Goal: Information Seeking & Learning: Learn about a topic

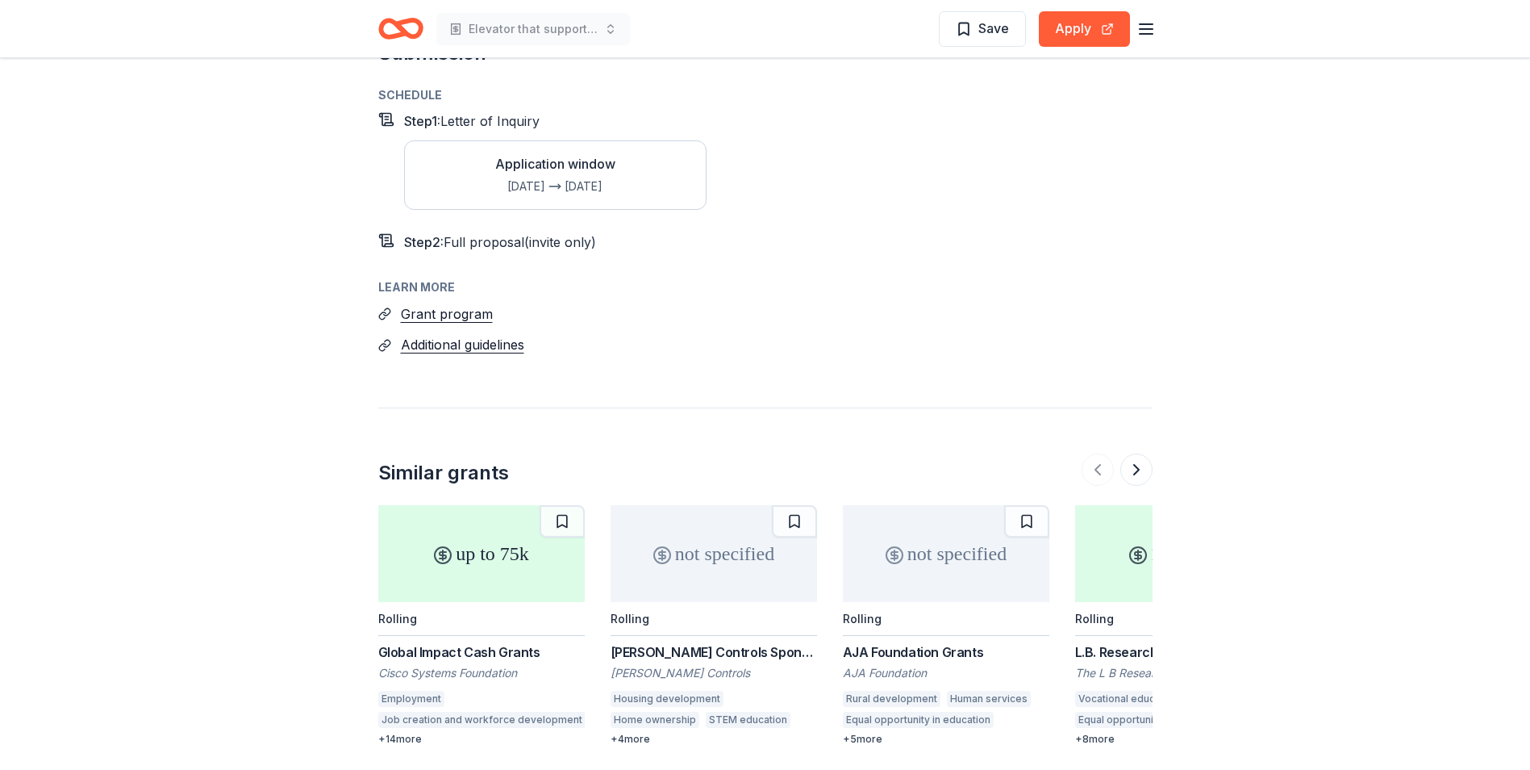
scroll to position [1936, 0]
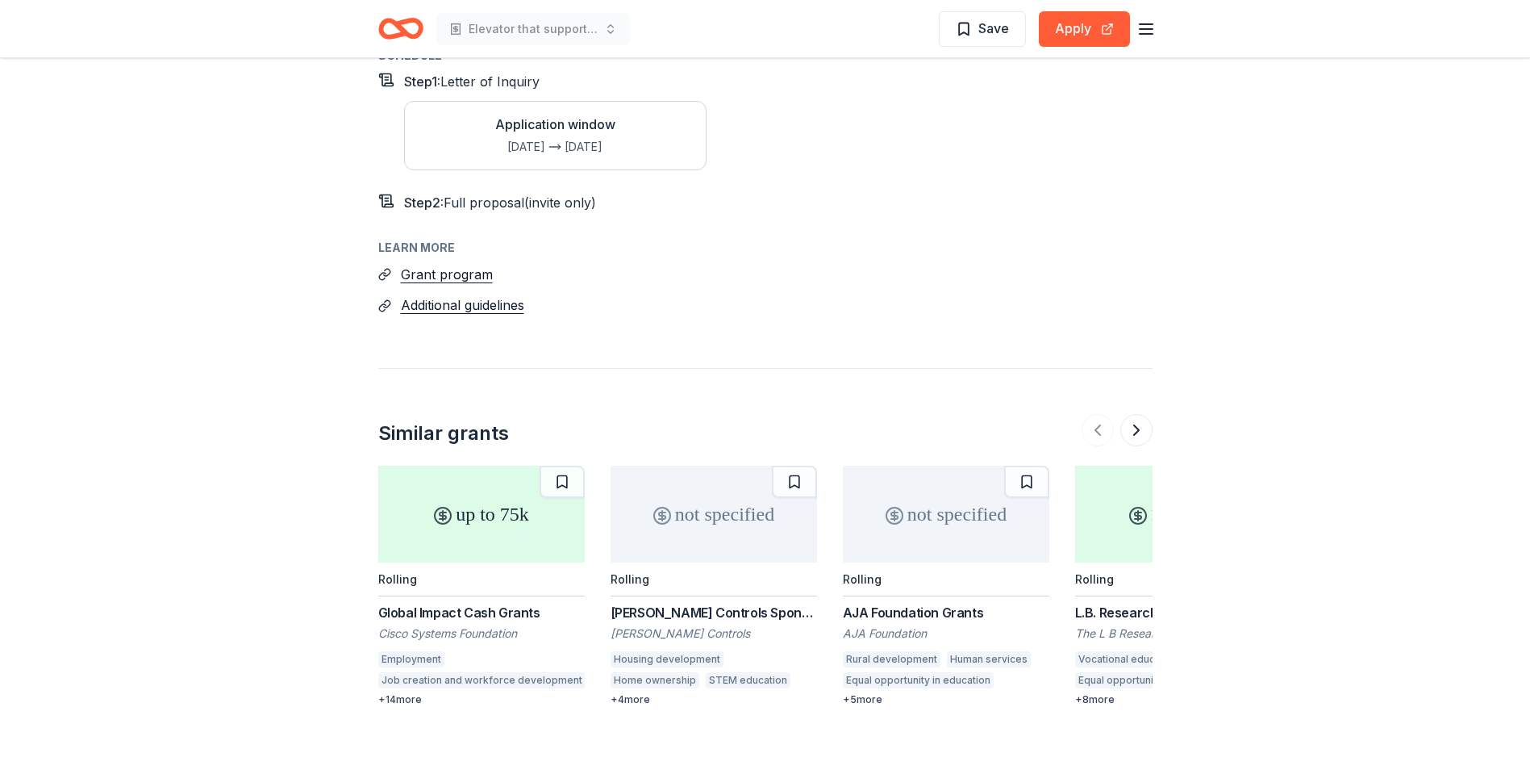
click at [471, 603] on div "Global Impact Cash Grants" at bounding box center [481, 612] width 207 height 19
click at [874, 693] on div "+ 5 more" at bounding box center [946, 699] width 207 height 13
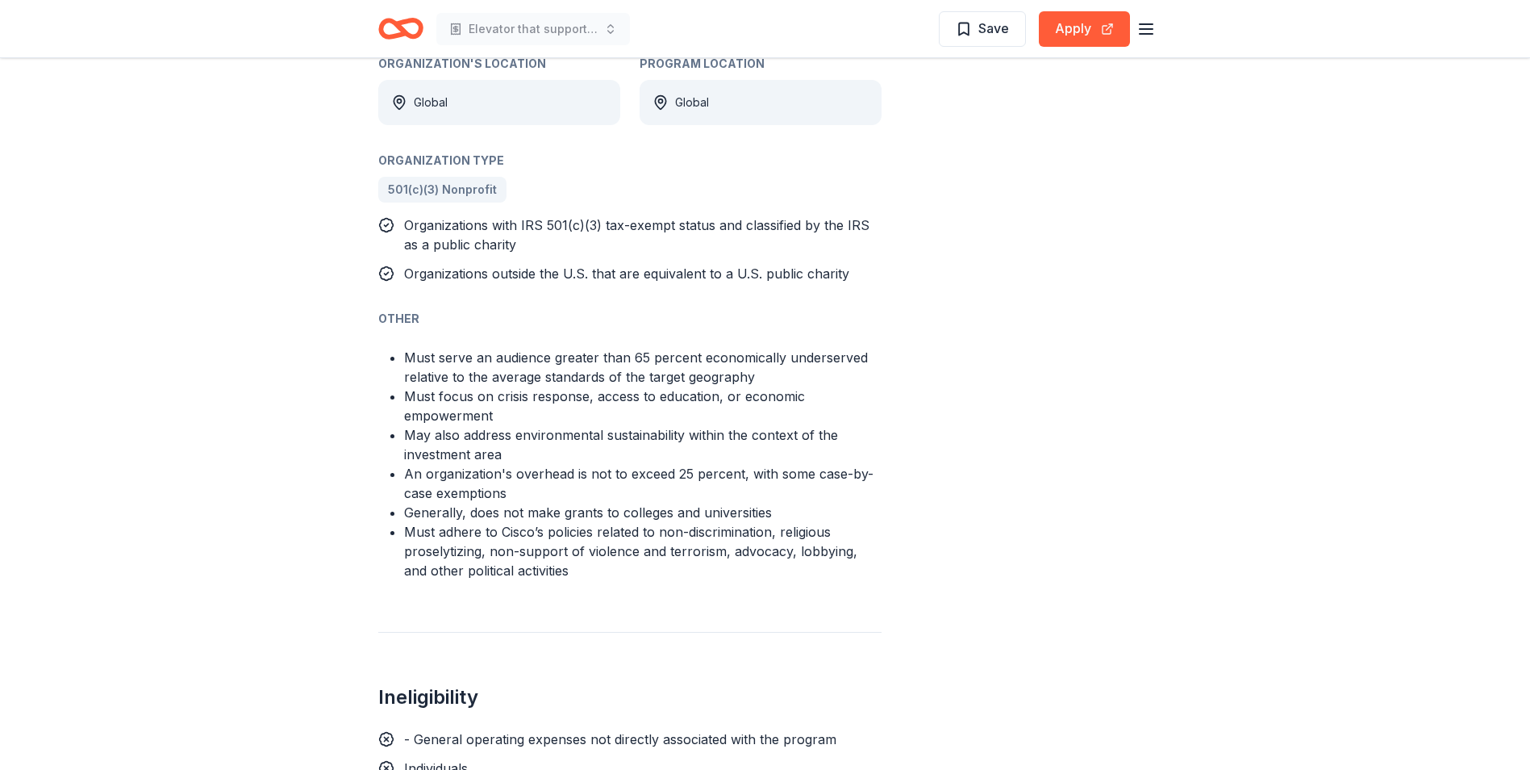
scroll to position [1129, 0]
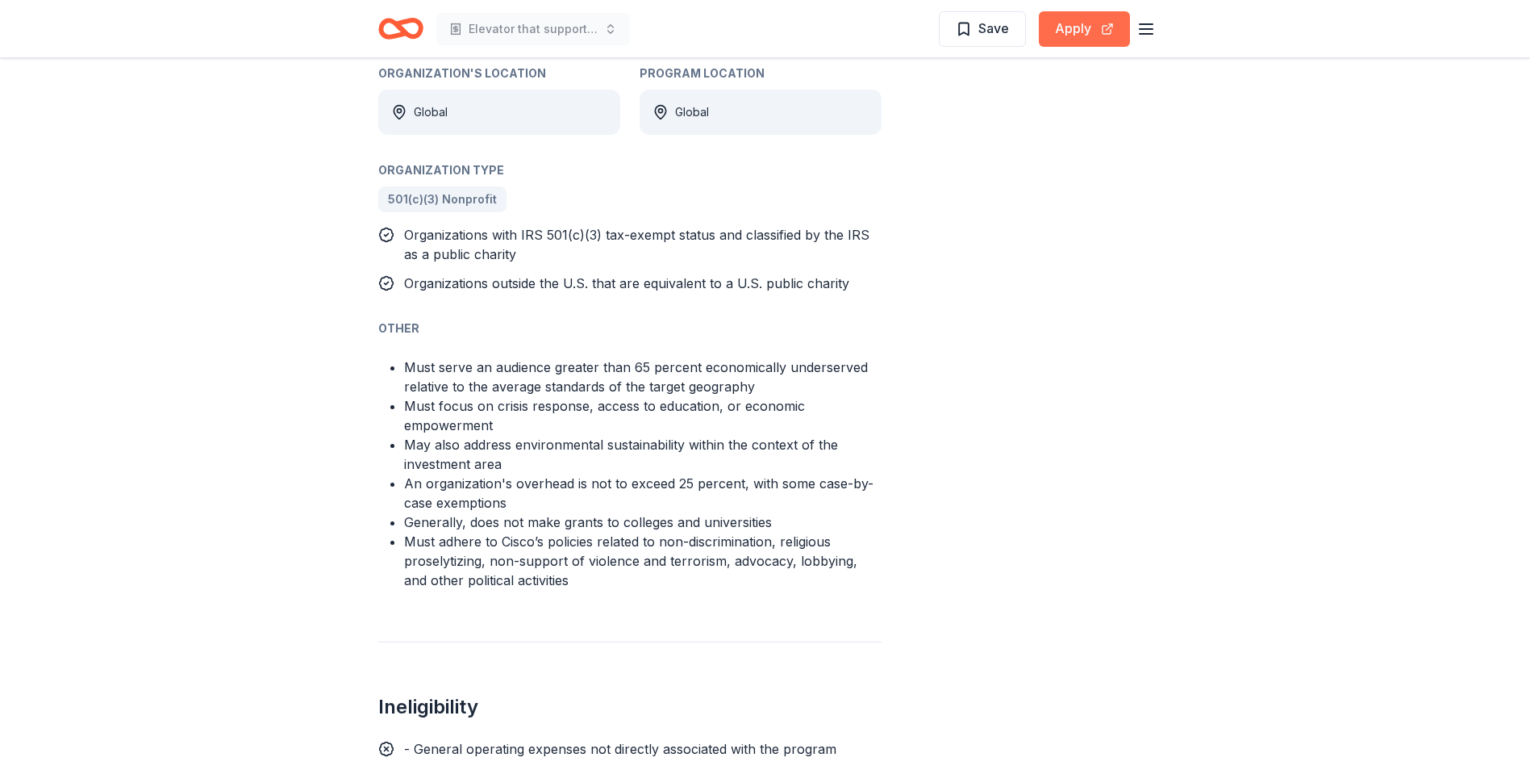
click at [1070, 39] on button "Apply" at bounding box center [1084, 28] width 91 height 35
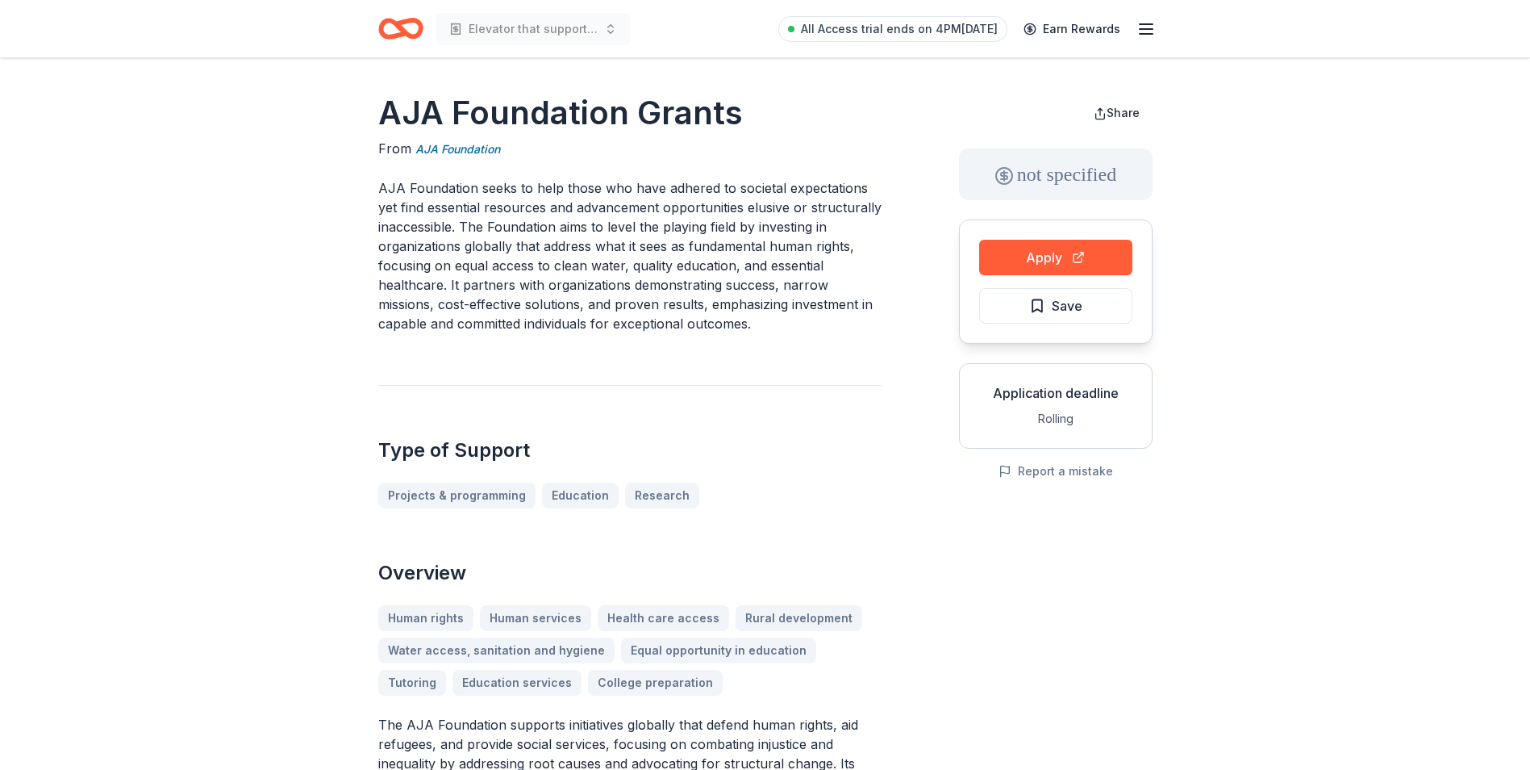
click at [1141, 29] on line "button" at bounding box center [1146, 29] width 13 height 0
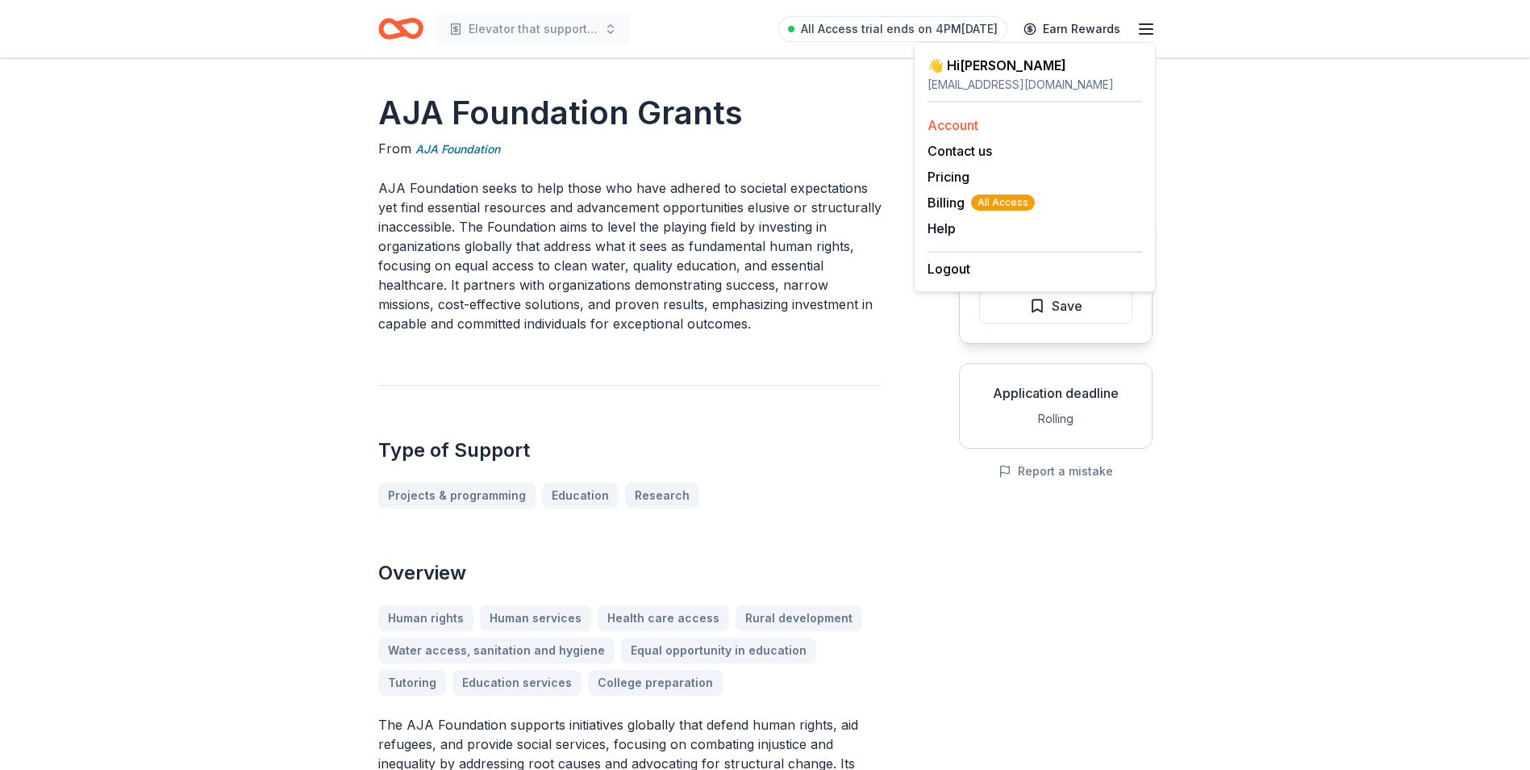
click at [949, 119] on link "Account" at bounding box center [953, 125] width 51 height 16
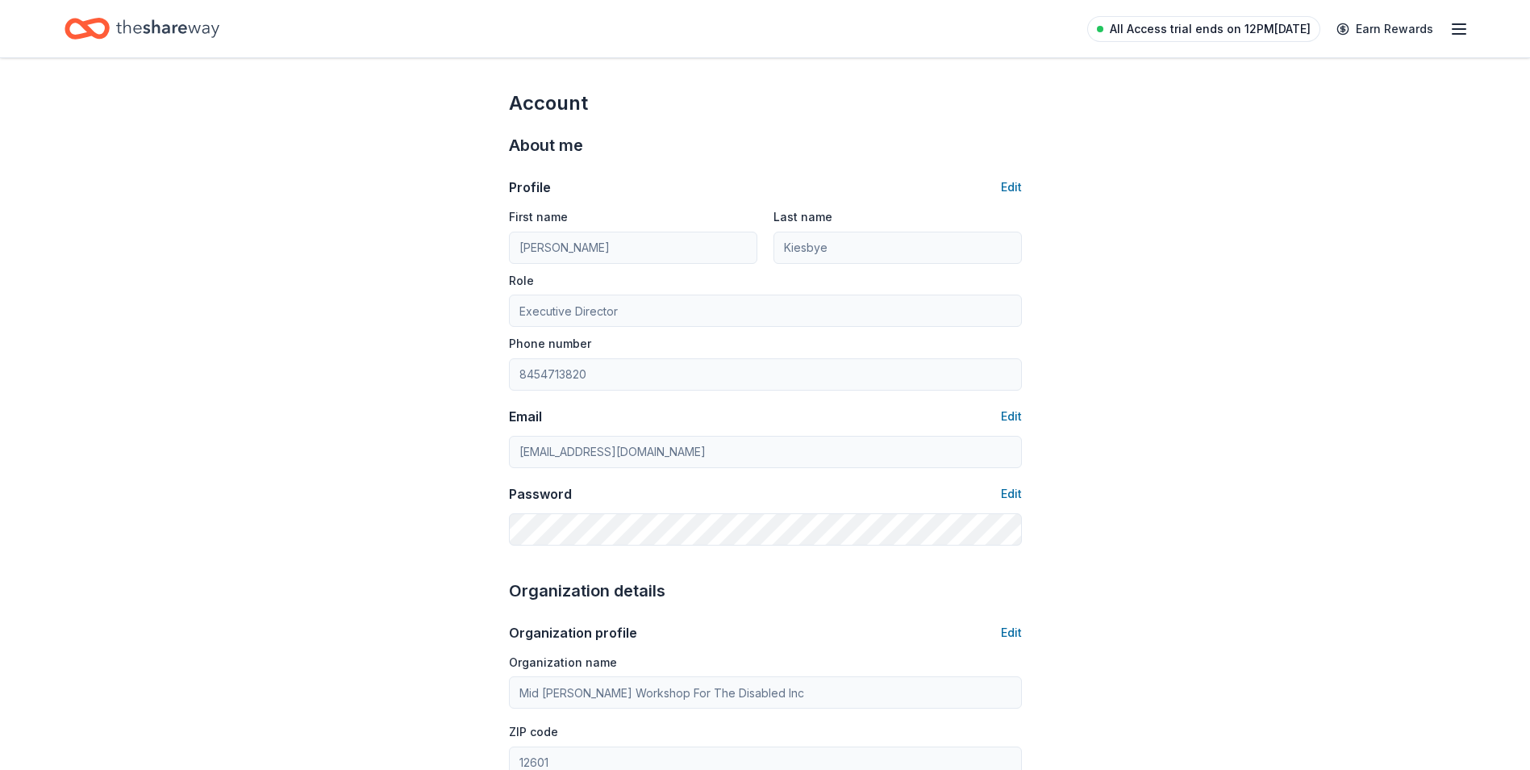
click at [1301, 27] on span "All Access trial ends on 12PM, 10/16" at bounding box center [1210, 28] width 201 height 19
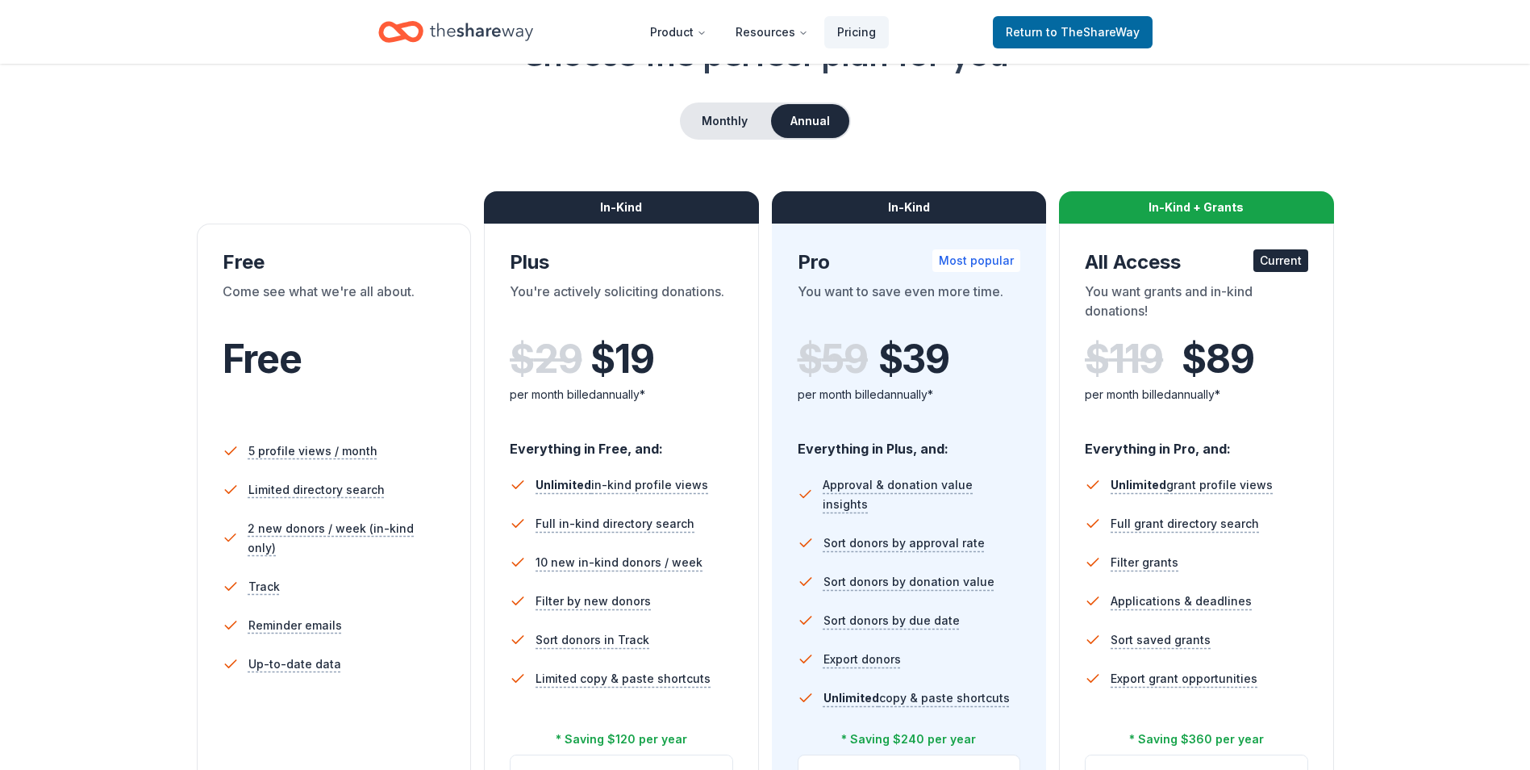
scroll to position [161, 0]
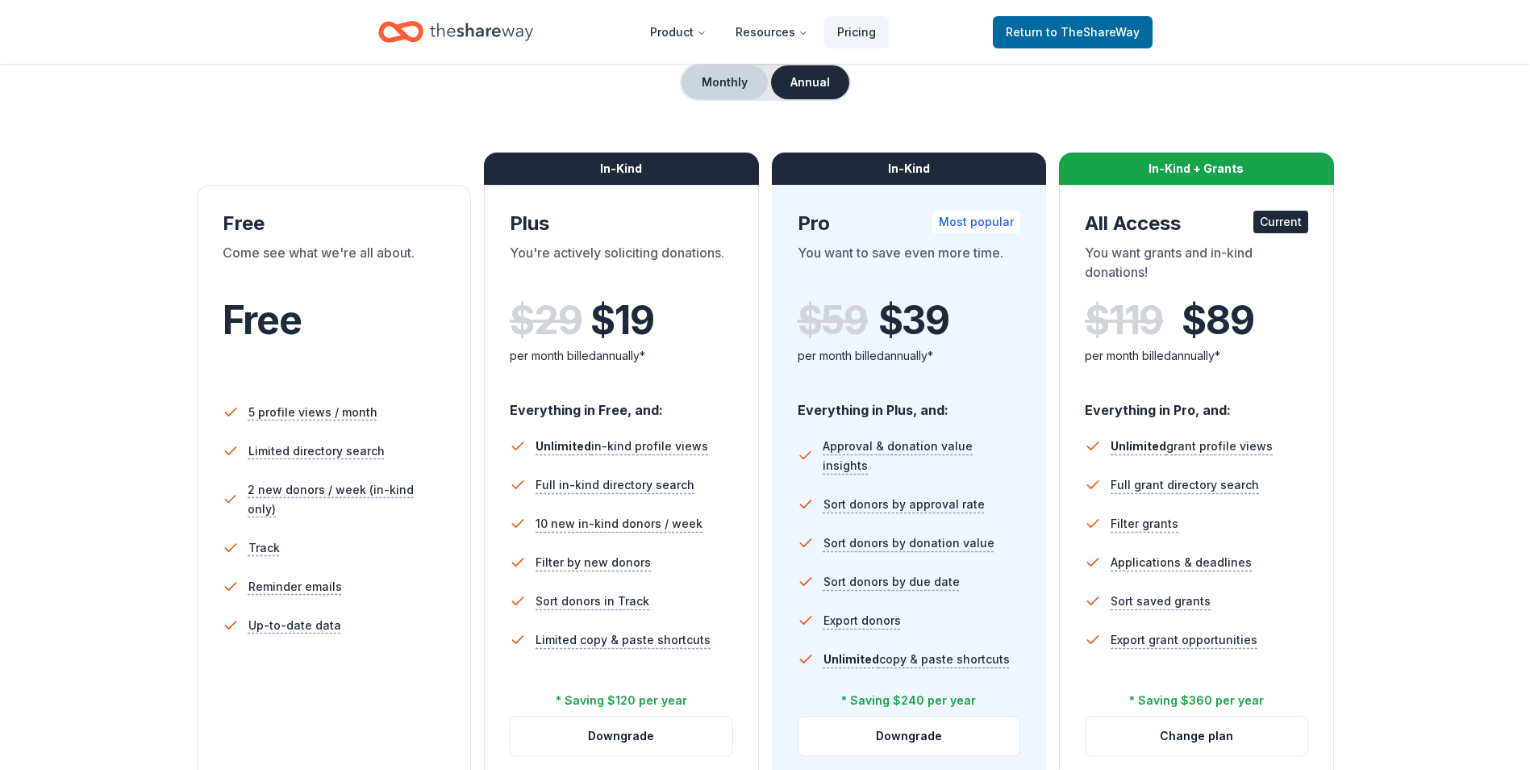
click at [716, 77] on button "Monthly" at bounding box center [725, 82] width 86 height 34
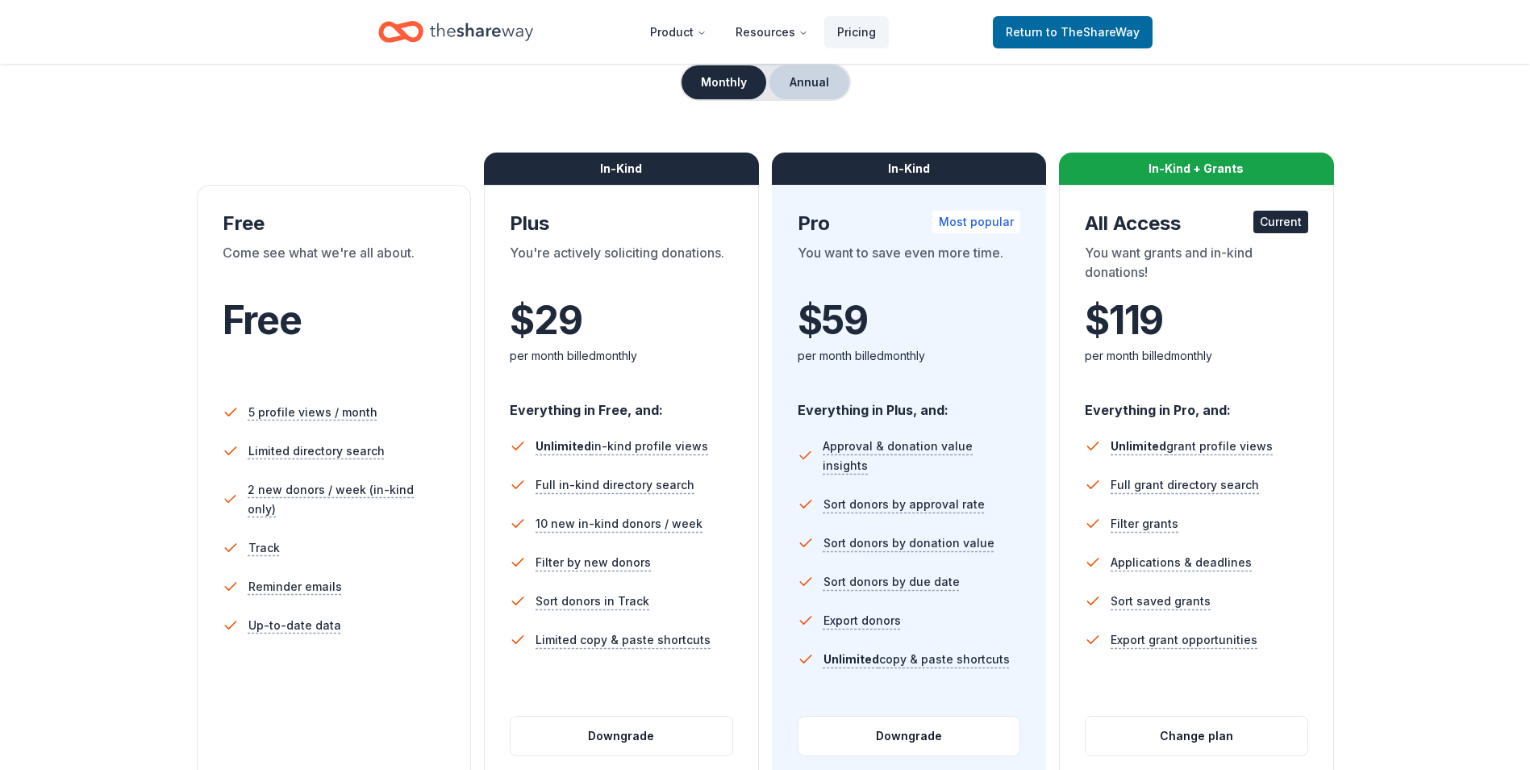
click at [801, 81] on button "Annual" at bounding box center [810, 82] width 80 height 34
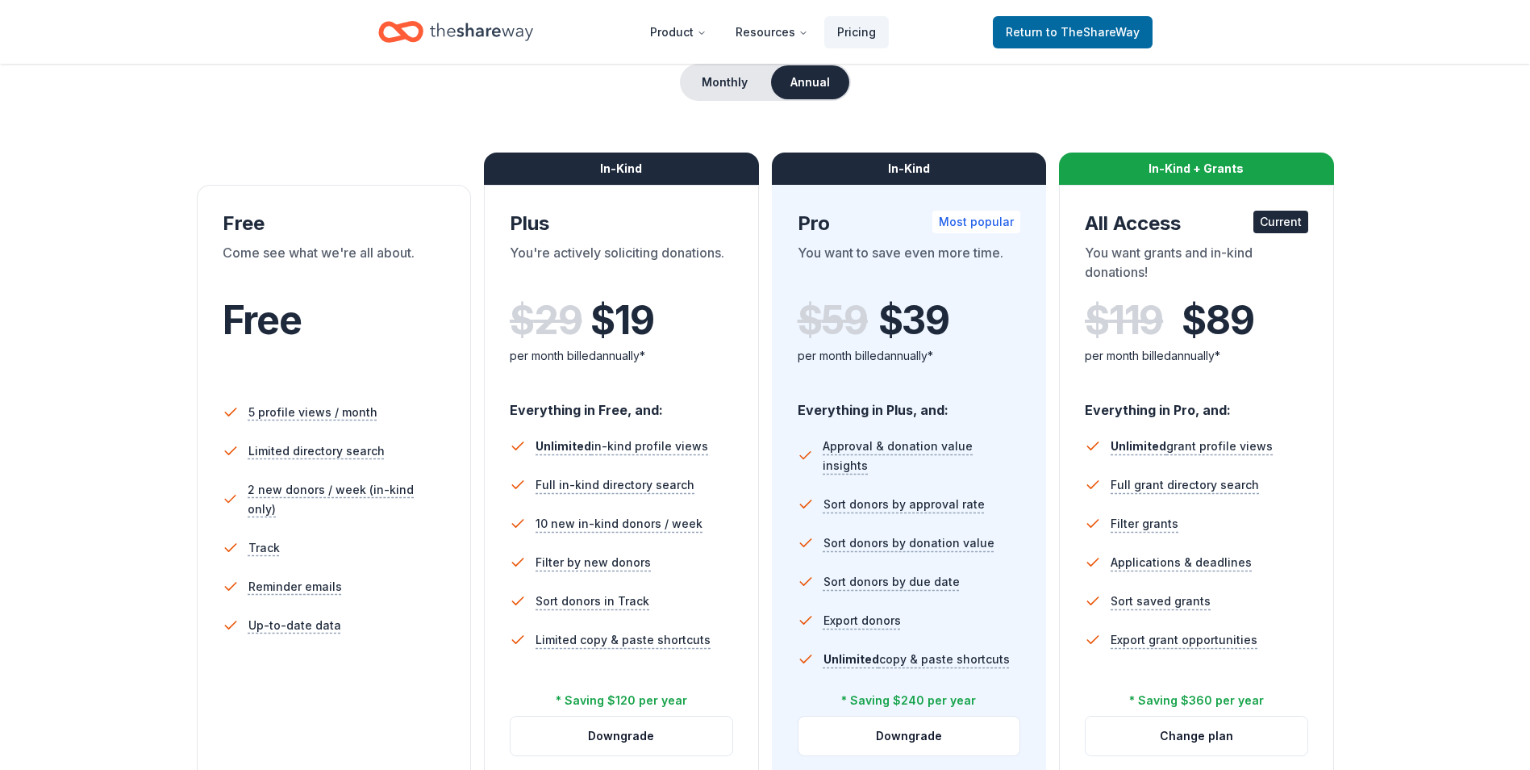
click at [469, 35] on icon "Home" at bounding box center [481, 31] width 103 height 33
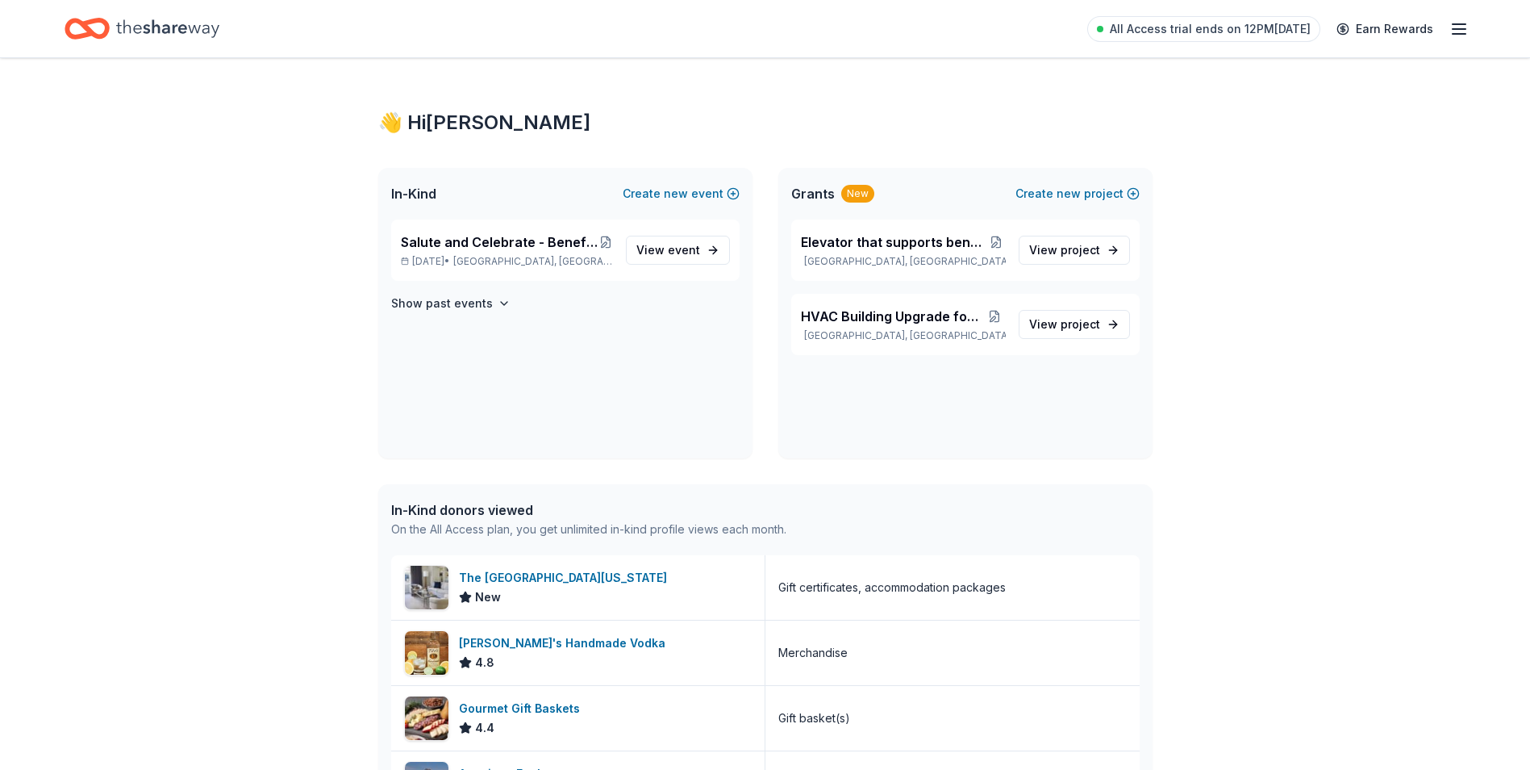
click at [1454, 27] on icon "button" at bounding box center [1459, 28] width 19 height 19
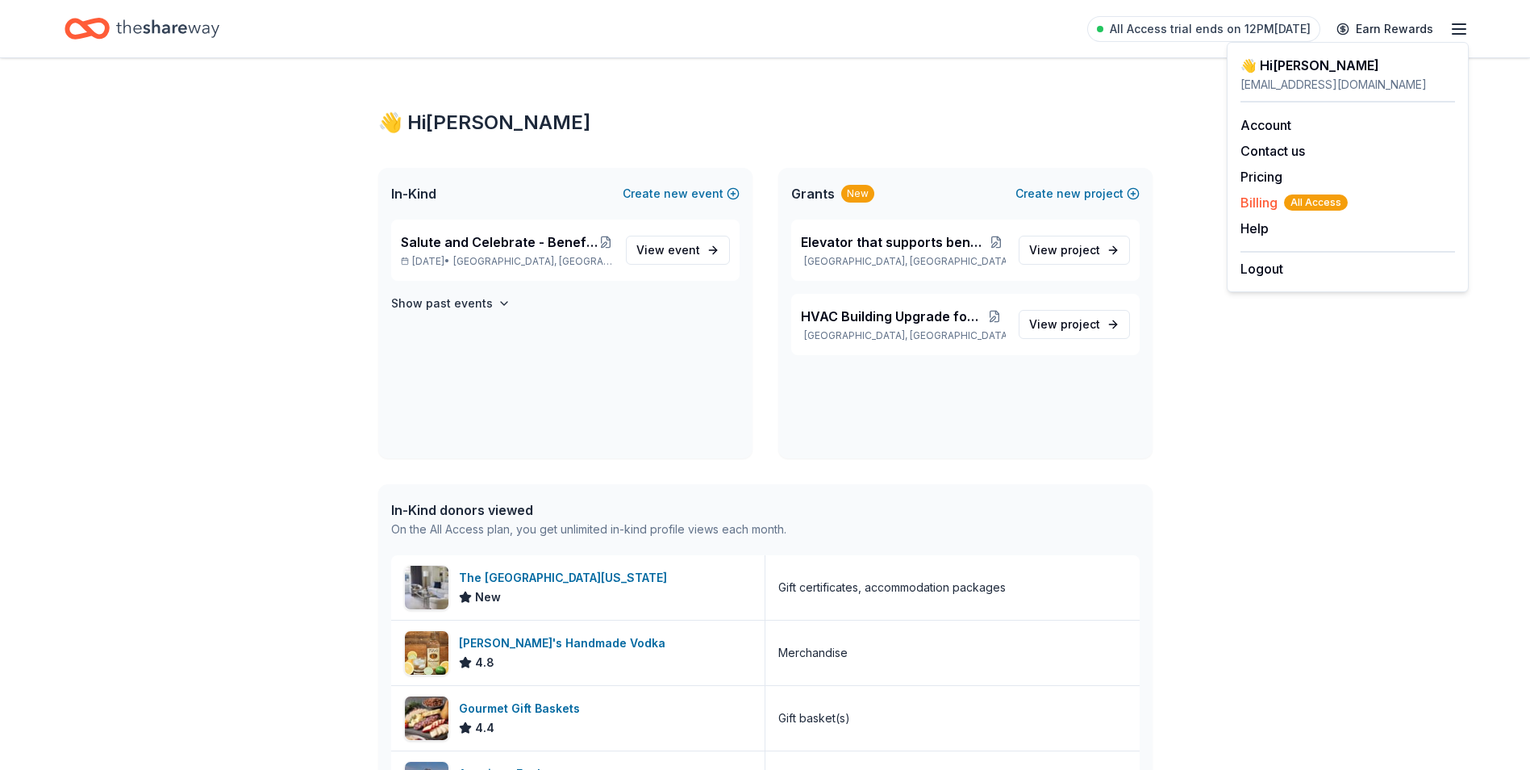
click at [1254, 206] on span "Billing All Access" at bounding box center [1294, 202] width 107 height 19
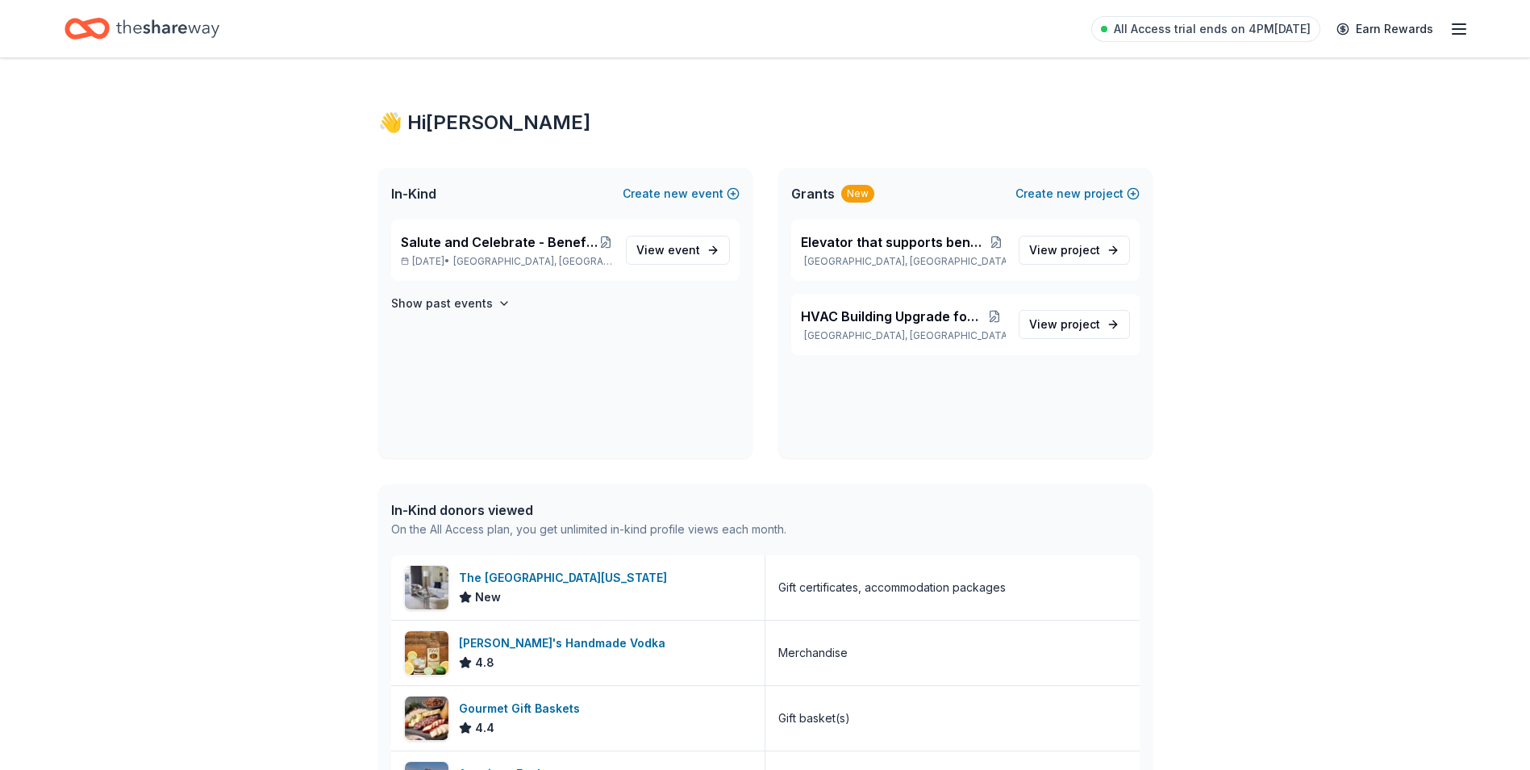
click at [1463, 29] on line "button" at bounding box center [1459, 29] width 13 height 0
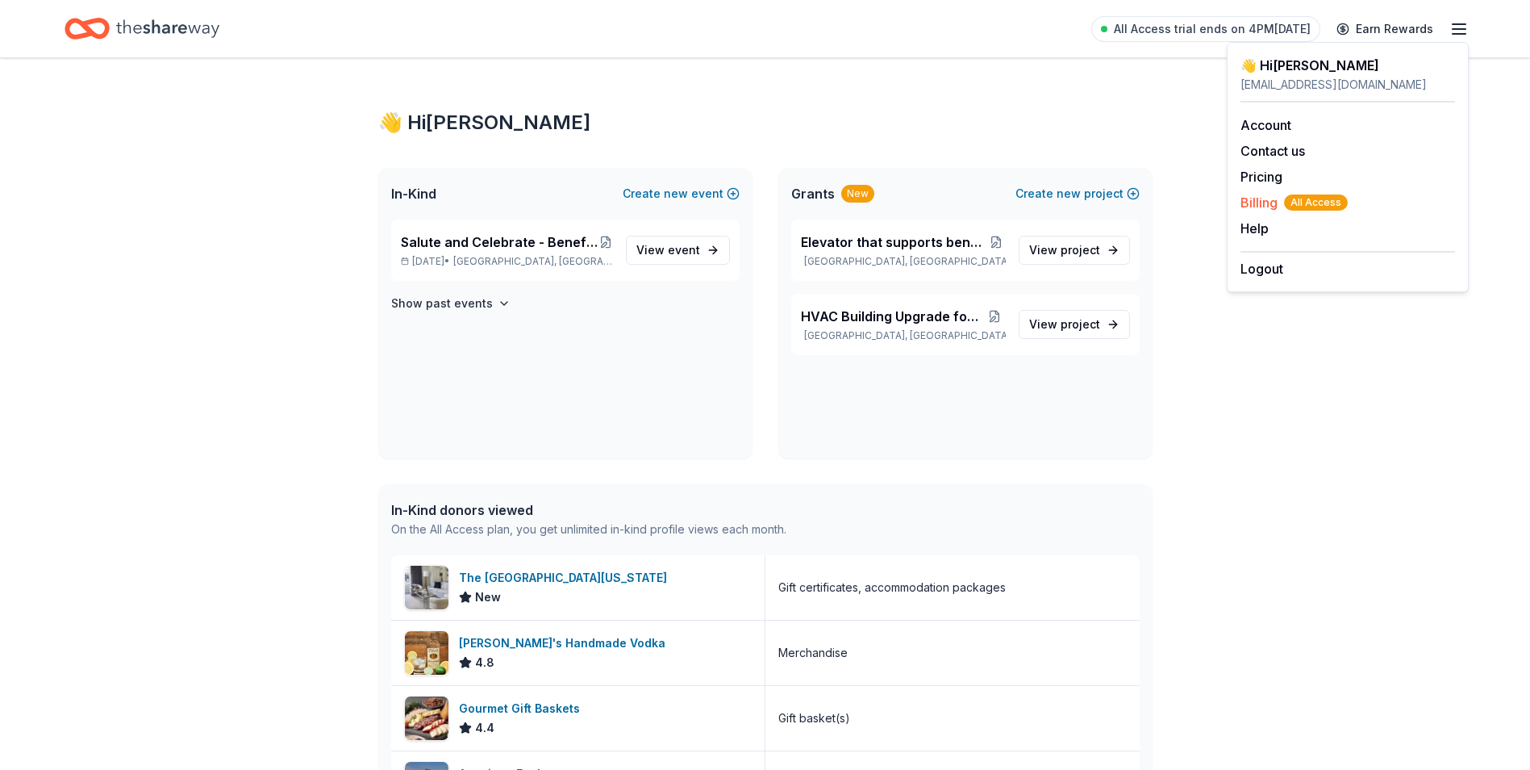
click at [1268, 202] on span "Billing All Access" at bounding box center [1294, 202] width 107 height 19
